Goal: Task Accomplishment & Management: Manage account settings

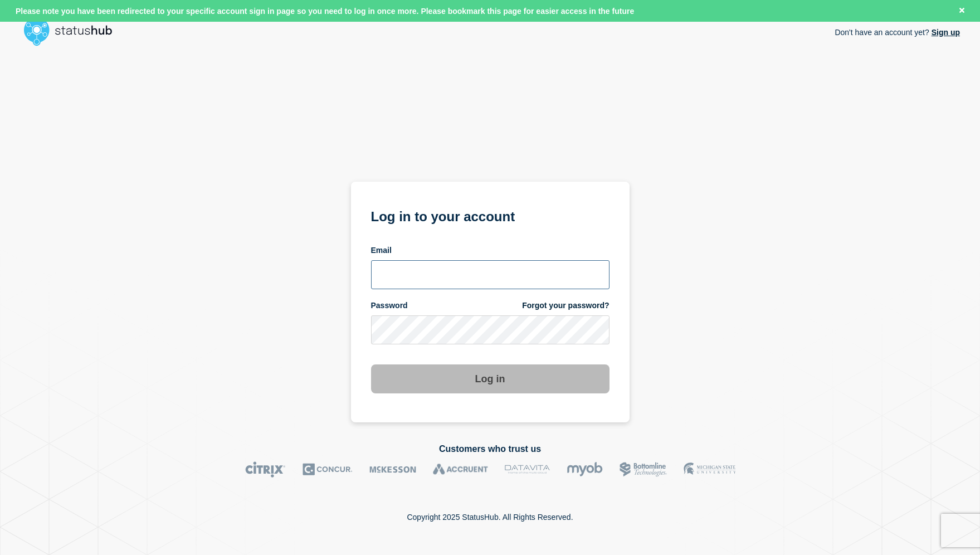
click at [432, 269] on input "email input" at bounding box center [490, 274] width 238 height 29
type input "roger.parks@conexon.us"
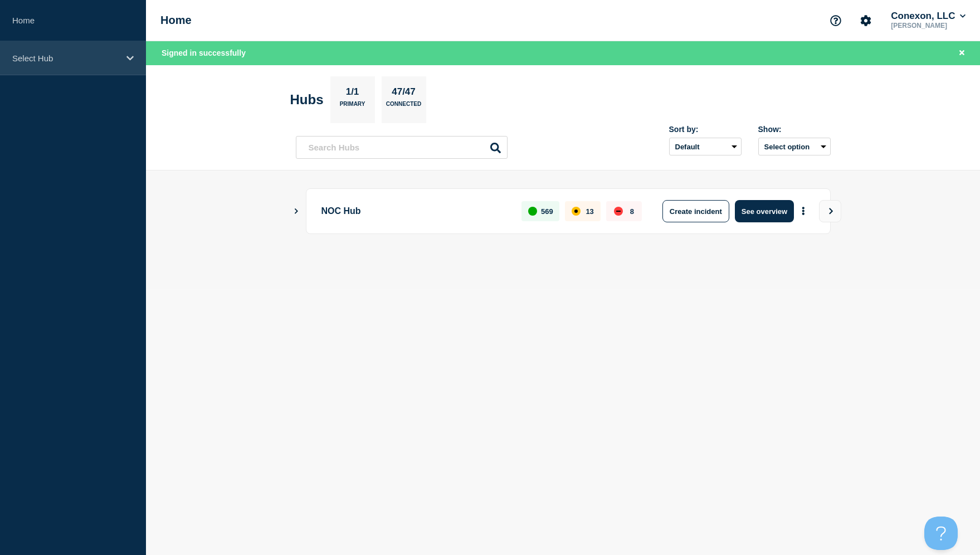
click at [50, 66] on div "Select Hub" at bounding box center [73, 58] width 146 height 34
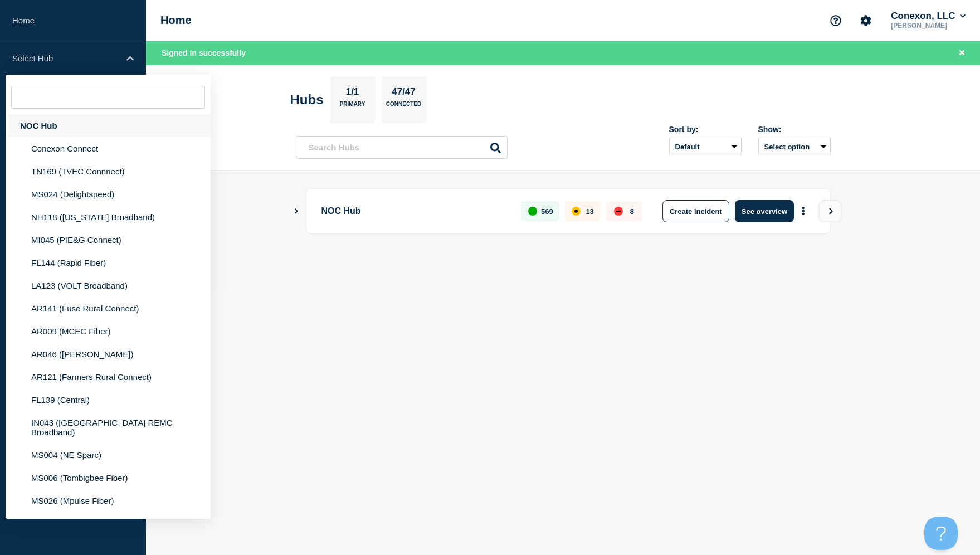
click at [55, 130] on div "NOC Hub" at bounding box center [108, 125] width 205 height 23
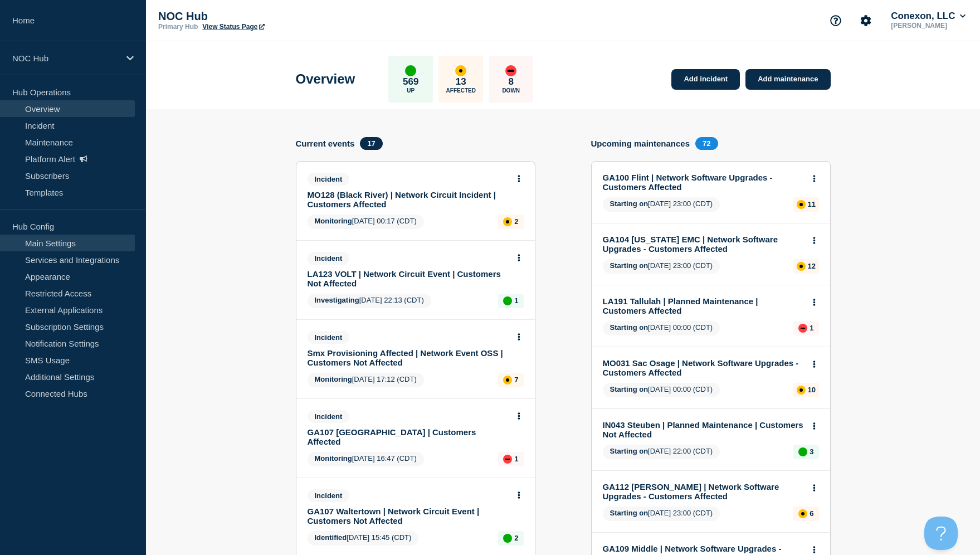
click at [55, 246] on link "Main Settings" at bounding box center [67, 242] width 135 height 17
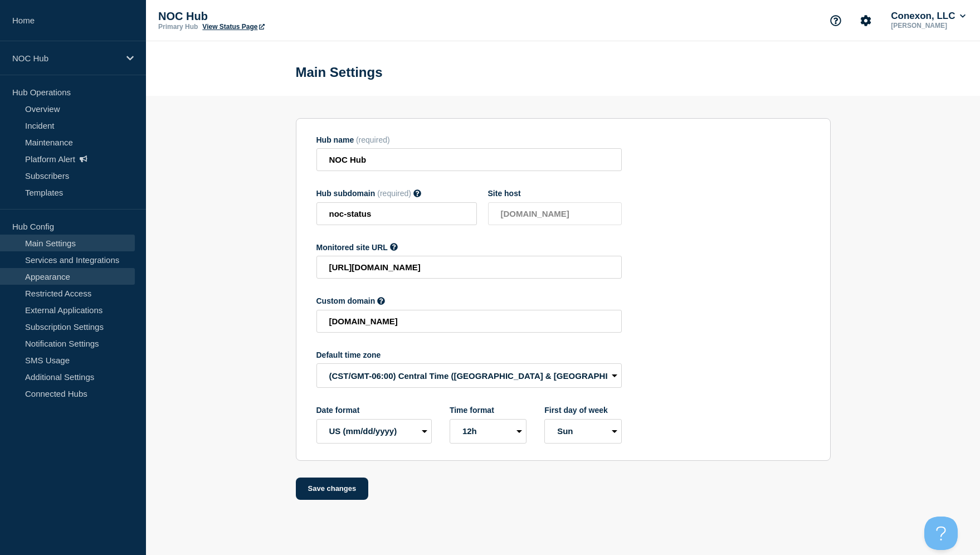
click at [52, 275] on link "Appearance" at bounding box center [67, 276] width 135 height 17
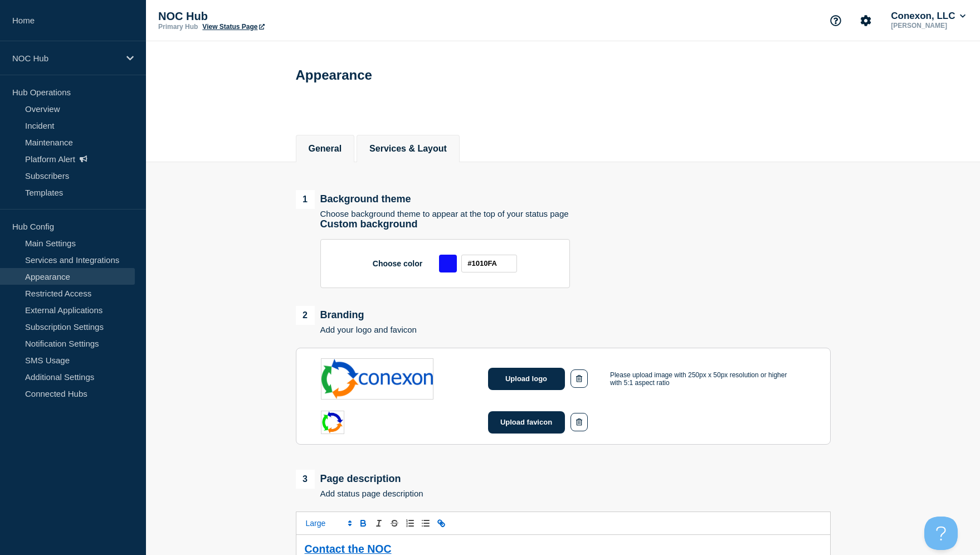
click at [400, 150] on button "Services & Layout" at bounding box center [407, 149] width 77 height 10
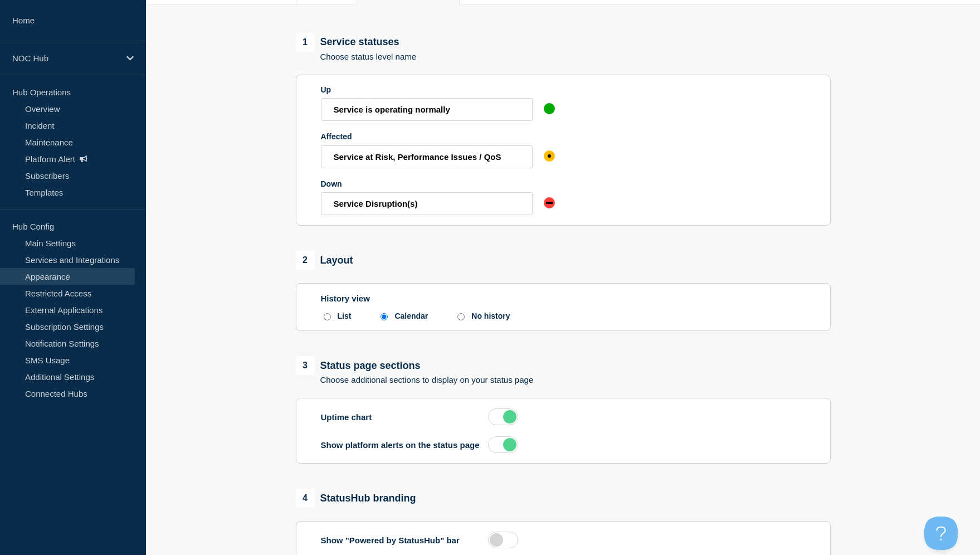
scroll to position [160, 0]
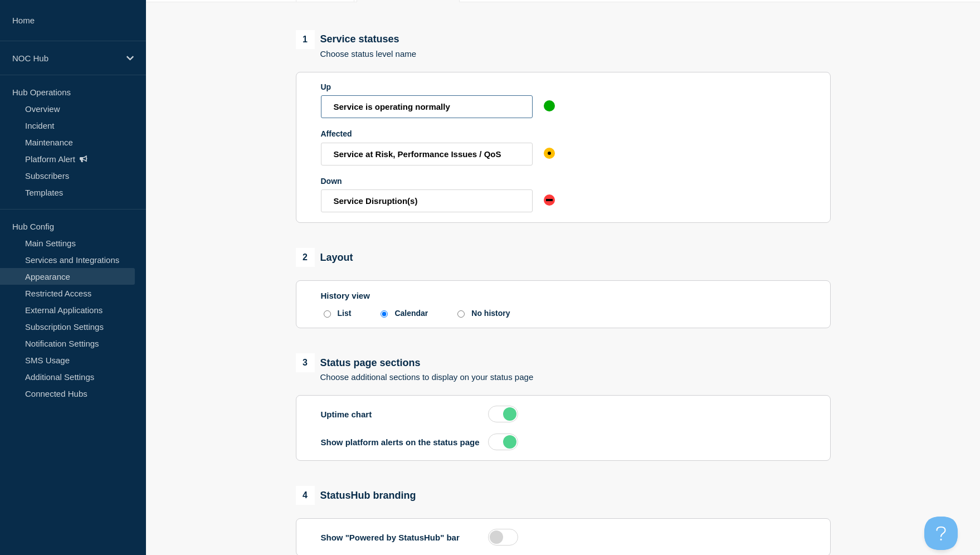
click at [453, 113] on input "Service is operating normally" at bounding box center [427, 106] width 212 height 23
drag, startPoint x: 453, startPoint y: 113, endPoint x: 311, endPoint y: 113, distance: 142.6
click at [311, 113] on section "Up Service is operating normally Affected Service at Risk, Performance Issues /…" at bounding box center [563, 147] width 535 height 151
drag, startPoint x: 498, startPoint y: 163, endPoint x: 319, endPoint y: 164, distance: 179.3
click at [319, 164] on section "Up Service is operating normally Affected Service at Risk, Performance Issues /…" at bounding box center [563, 147] width 535 height 151
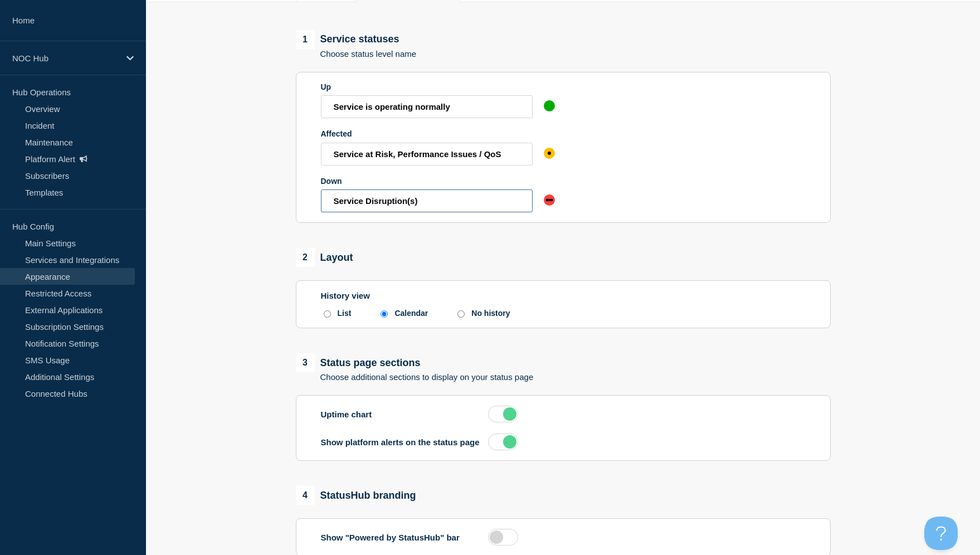
click at [430, 212] on input "Service Disruption(s)" at bounding box center [427, 200] width 212 height 23
drag, startPoint x: 434, startPoint y: 213, endPoint x: 317, endPoint y: 212, distance: 116.4
click at [311, 211] on section "Up Service is operating normally Affected Service at Risk, Performance Issues /…" at bounding box center [563, 147] width 535 height 151
